Goal: Task Accomplishment & Management: Use online tool/utility

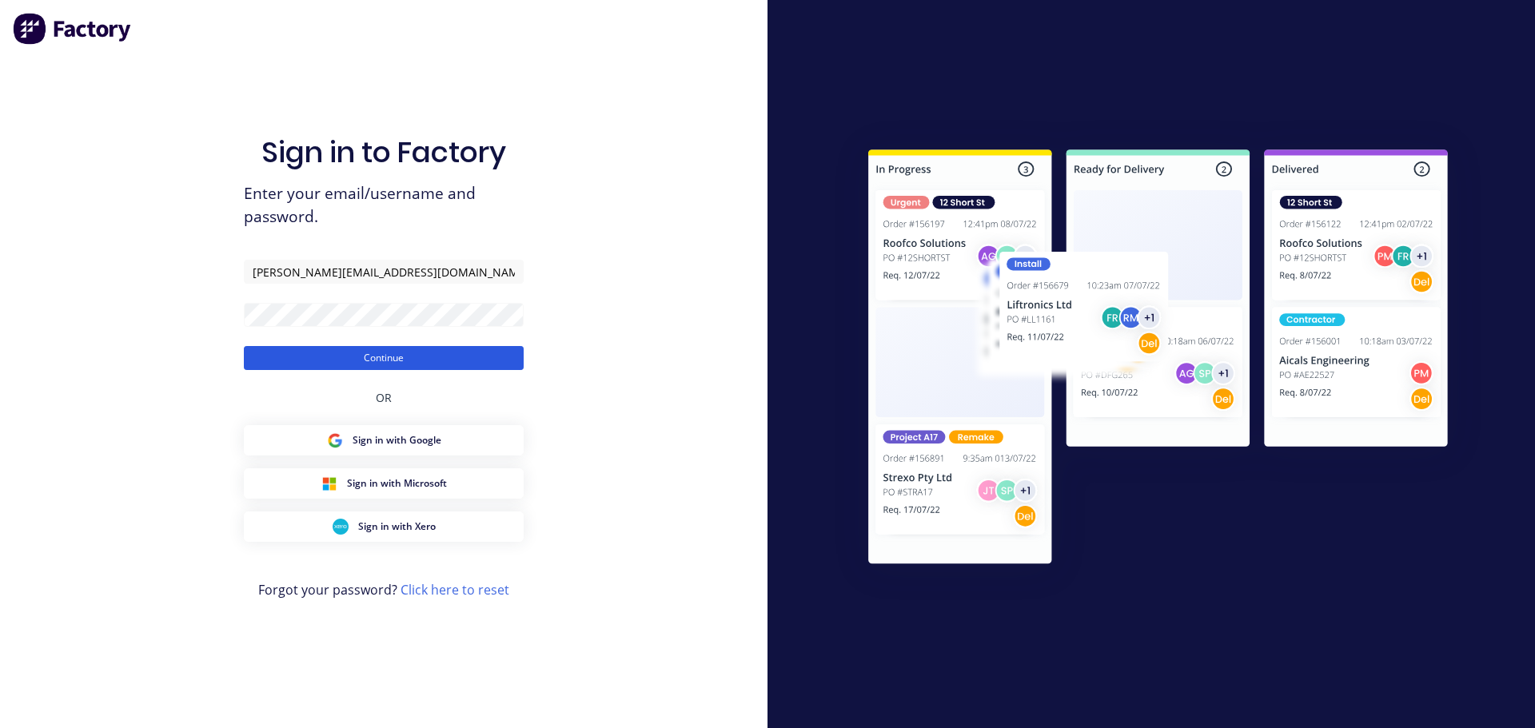
click at [395, 348] on button "Continue" at bounding box center [384, 358] width 280 height 24
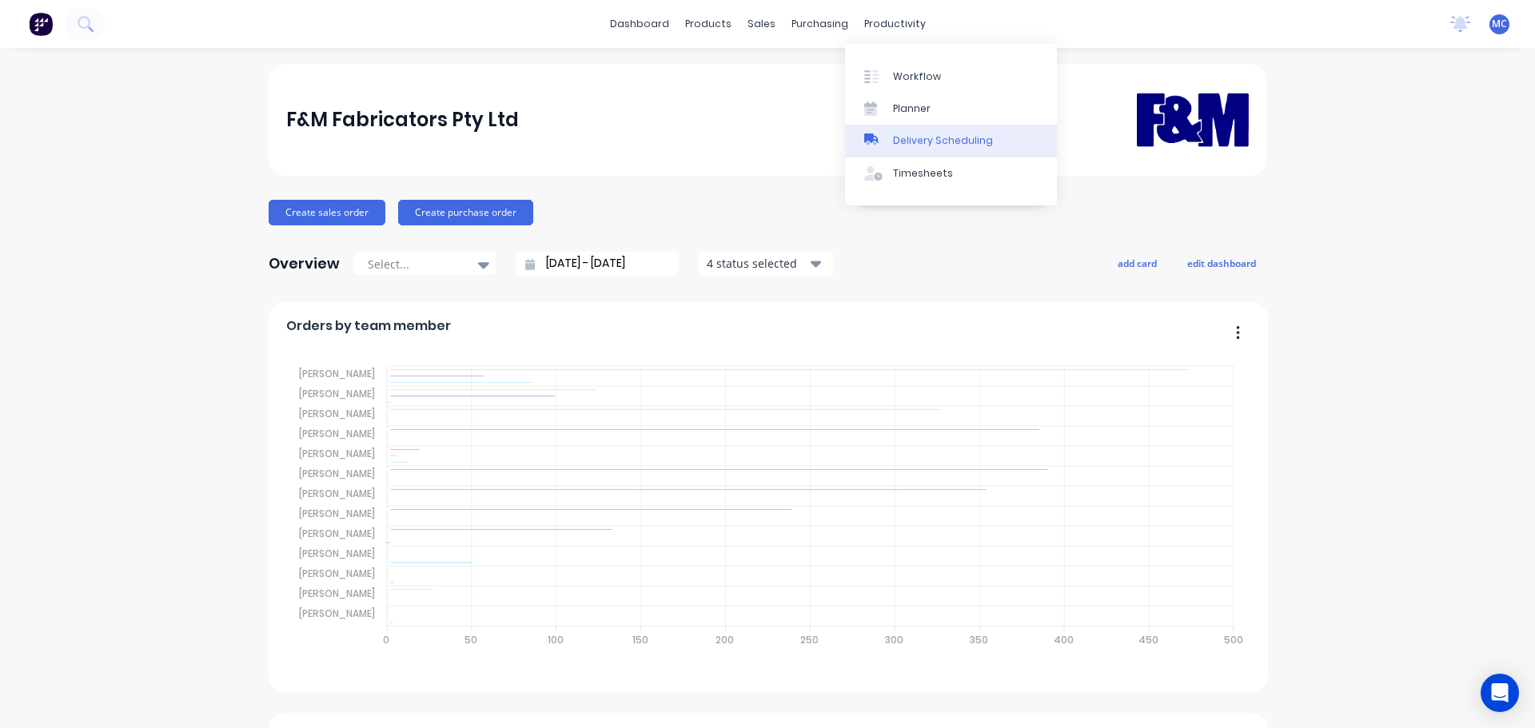
click at [940, 142] on div "Delivery Scheduling" at bounding box center [943, 141] width 100 height 14
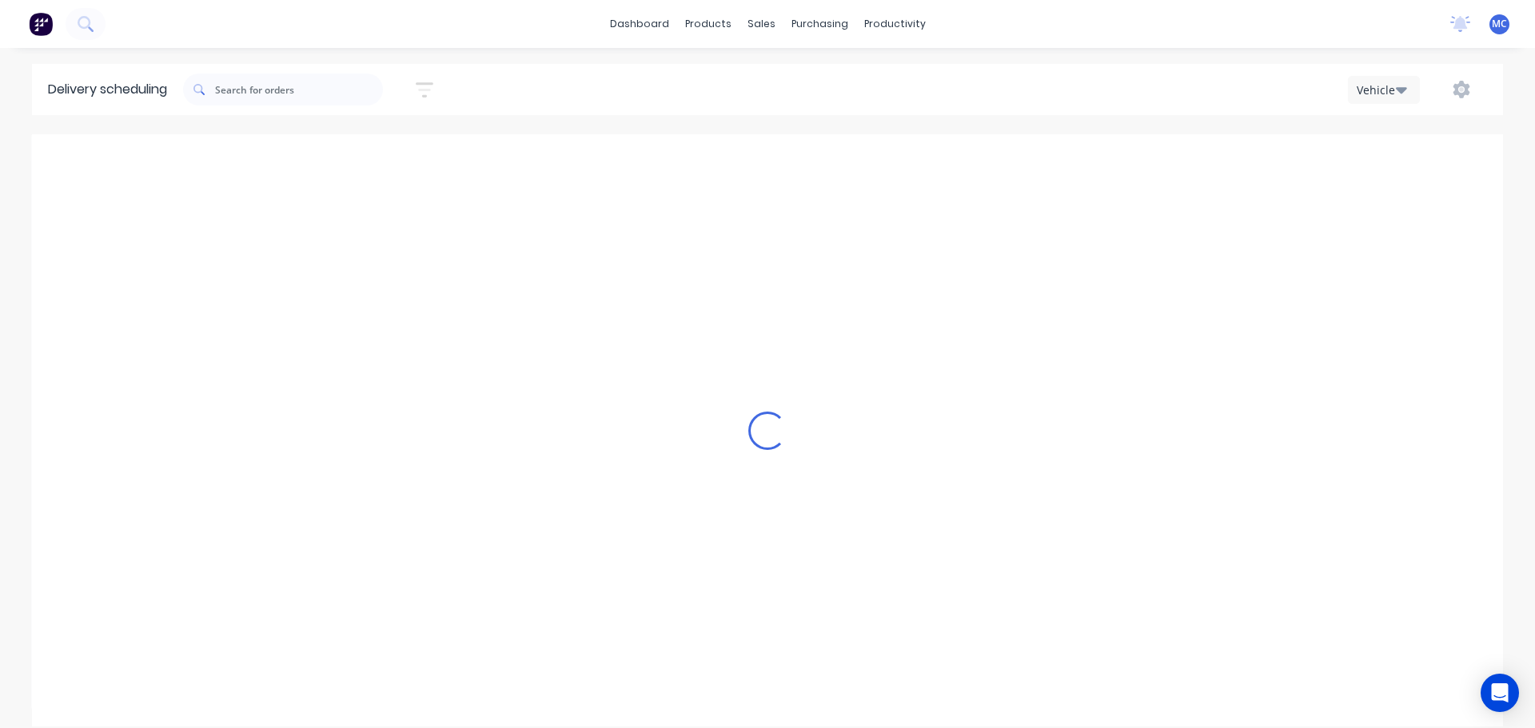
scroll to position [0, 1]
click at [429, 86] on icon "button" at bounding box center [425, 90] width 18 height 20
click at [345, 146] on input at bounding box center [351, 150] width 149 height 24
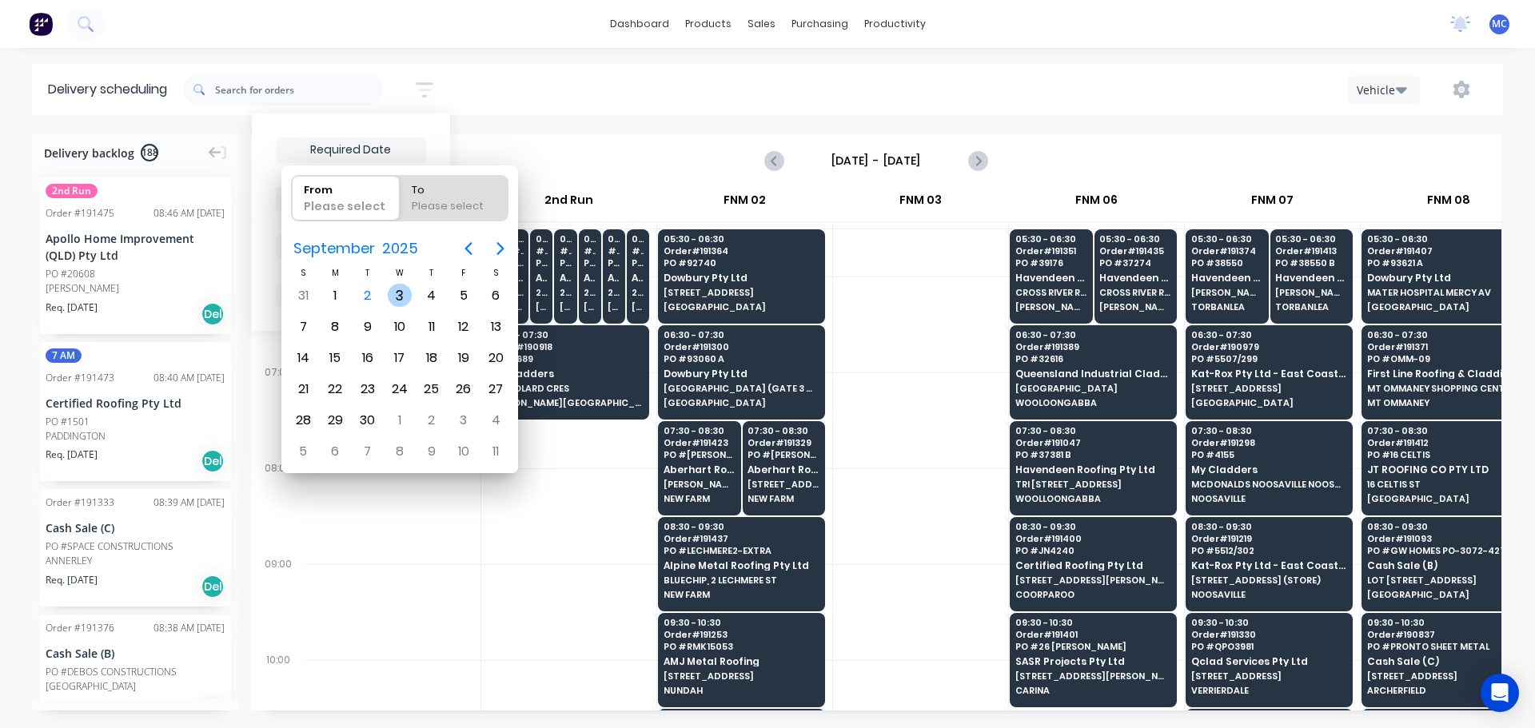
click at [401, 294] on div "3" at bounding box center [400, 296] width 24 height 24
type input "[DATE]"
radio input "false"
radio input "true"
click at [400, 293] on div "3" at bounding box center [400, 296] width 24 height 24
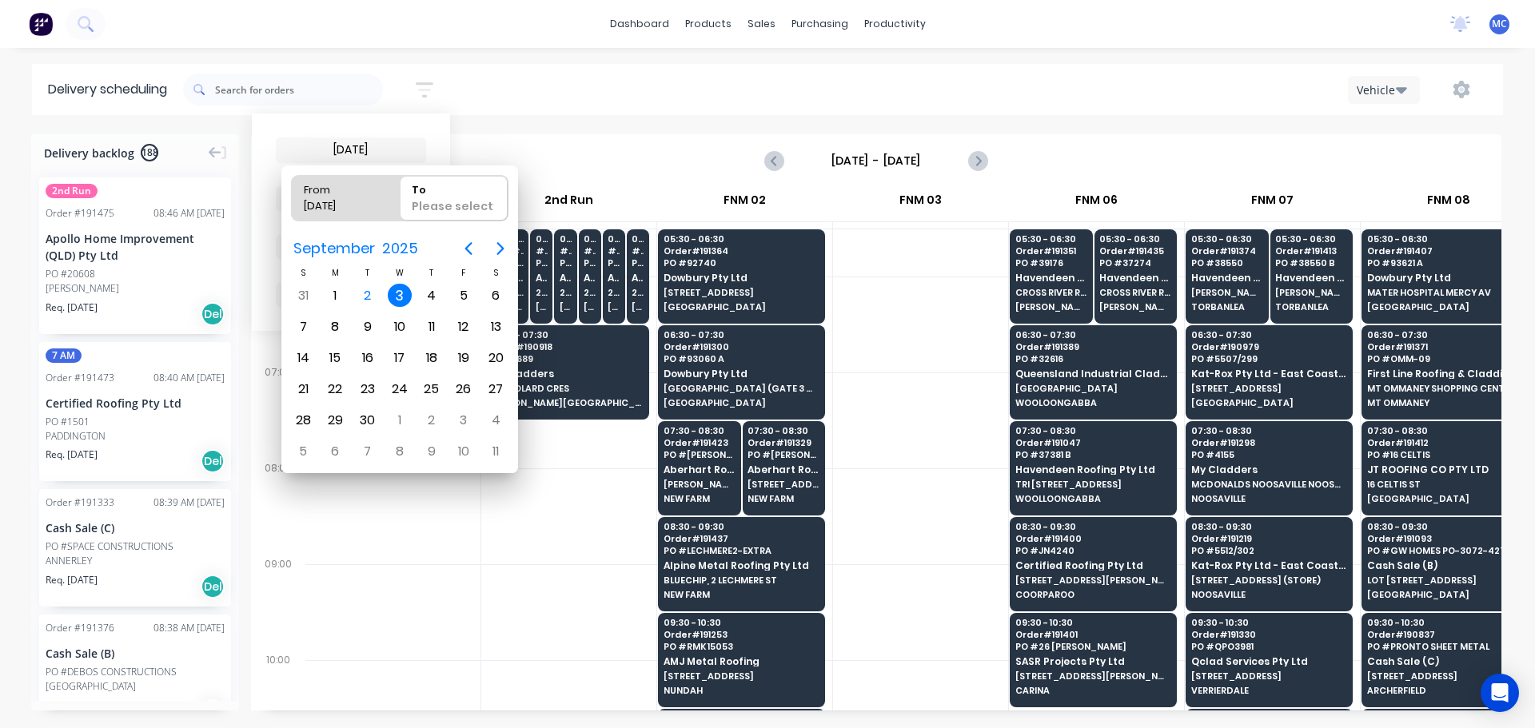
type input "[DATE] - [DATE]"
